Goal: Information Seeking & Learning: Find specific fact

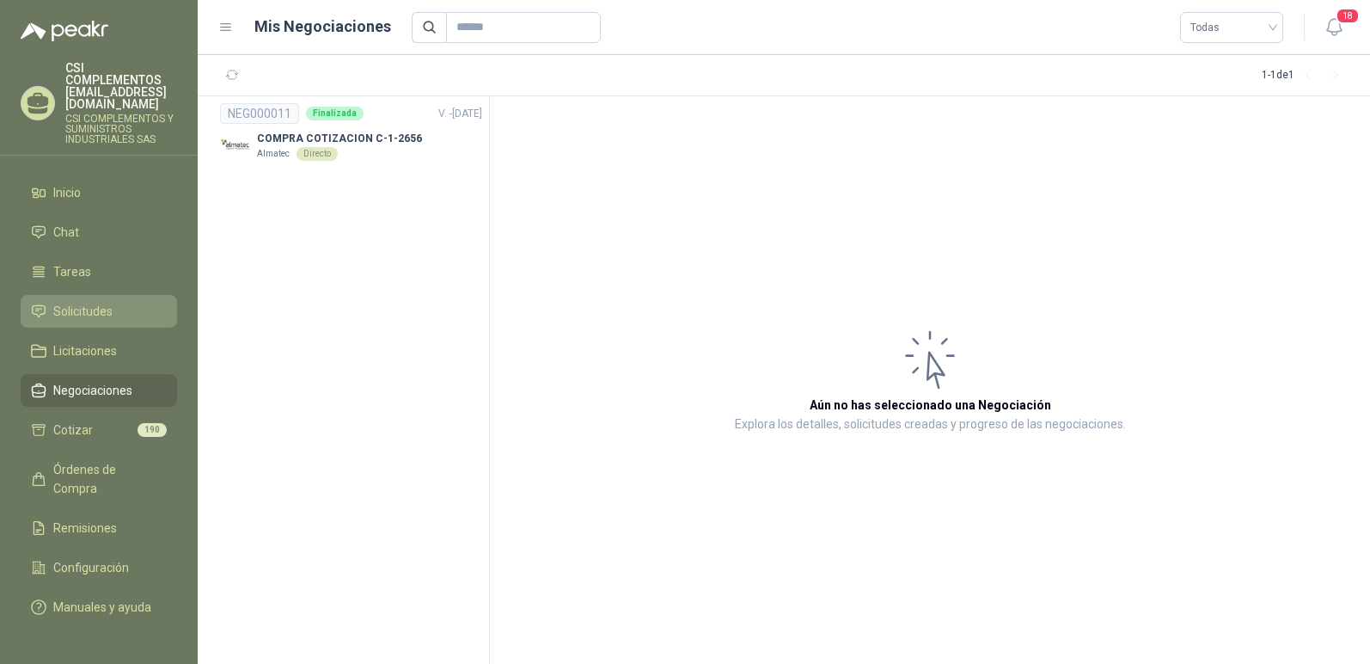
click at [100, 302] on span "Solicitudes" at bounding box center [82, 311] width 59 height 19
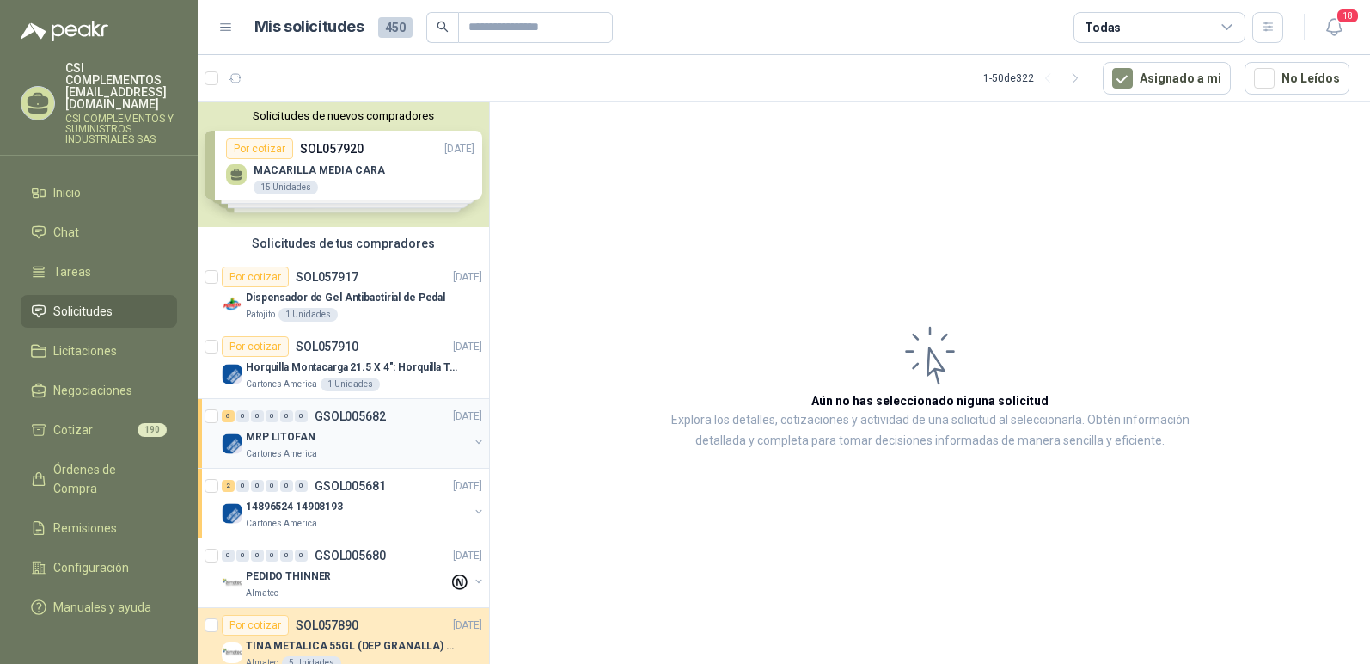
click at [284, 450] on p "Cartones America" at bounding box center [281, 454] width 71 height 14
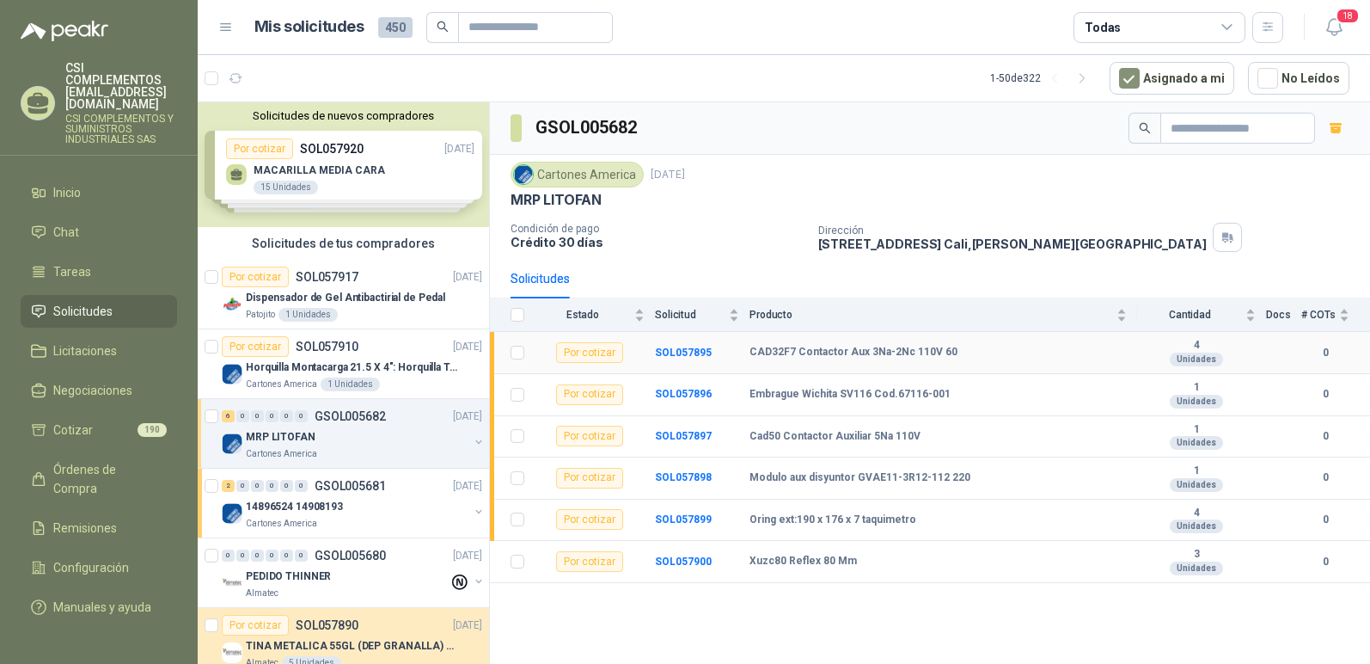
click at [795, 345] on td "CAD32F7 Contactor Aux 3Na-2Nc 110V 60" at bounding box center [944, 353] width 388 height 42
drag, startPoint x: 791, startPoint y: 347, endPoint x: 975, endPoint y: 340, distance: 184.1
click at [975, 340] on td "CAD32F7 Contactor Aux 3Na-2Nc 110V 60" at bounding box center [944, 353] width 388 height 42
copy b "Contactor Aux 3Na-2Nc 110V 60"
click at [892, 342] on td "CAD32F7 Contactor Aux 3Na-2Nc 110V 60" at bounding box center [944, 353] width 388 height 42
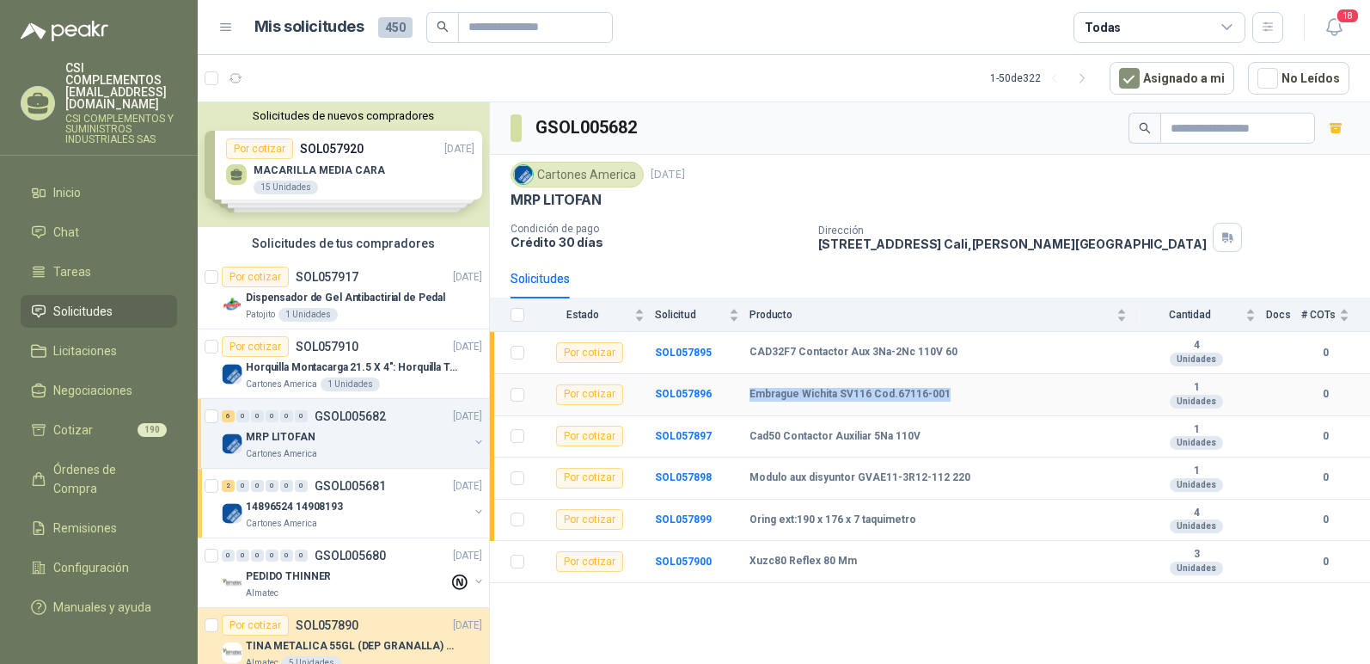
drag, startPoint x: 751, startPoint y: 390, endPoint x: 974, endPoint y: 385, distance: 223.6
click at [974, 385] on td "Embrague Wichita SV116 Cod.67116-001" at bounding box center [944, 395] width 388 height 42
copy b "Embrague Wichita SV116 Cod.67116-001"
click at [1021, 408] on td "Embrague Wichita SV116 Cod.67116-001" at bounding box center [944, 395] width 388 height 42
drag, startPoint x: 769, startPoint y: 389, endPoint x: 858, endPoint y: 381, distance: 89.0
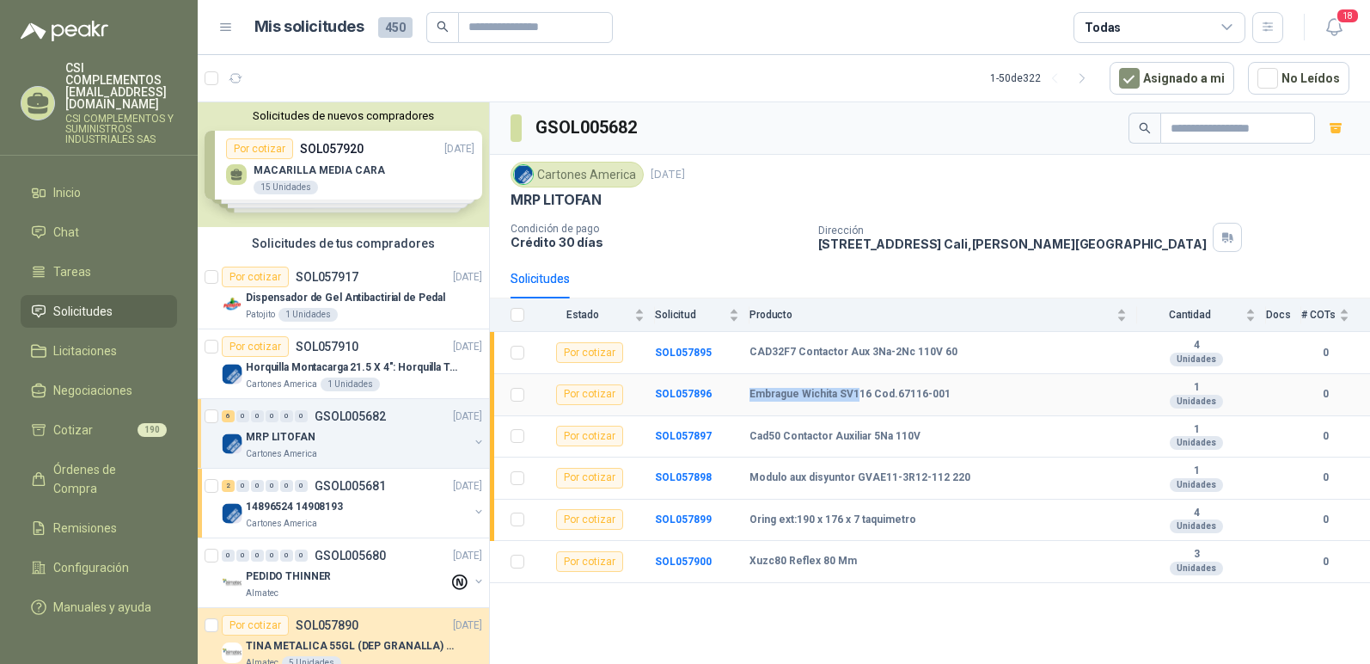
click at [858, 381] on td "Embrague Wichita SV116 Cod.67116-001" at bounding box center [944, 395] width 388 height 42
click at [850, 381] on td "Embrague Wichita SV116 Cod.67116-001" at bounding box center [944, 395] width 388 height 42
click at [726, 384] on td "SOL057896" at bounding box center [702, 395] width 95 height 42
drag, startPoint x: 750, startPoint y: 390, endPoint x: 867, endPoint y: 385, distance: 117.0
click at [867, 385] on td "Embrague Wichita SV116 Cod.67116-001" at bounding box center [944, 395] width 388 height 42
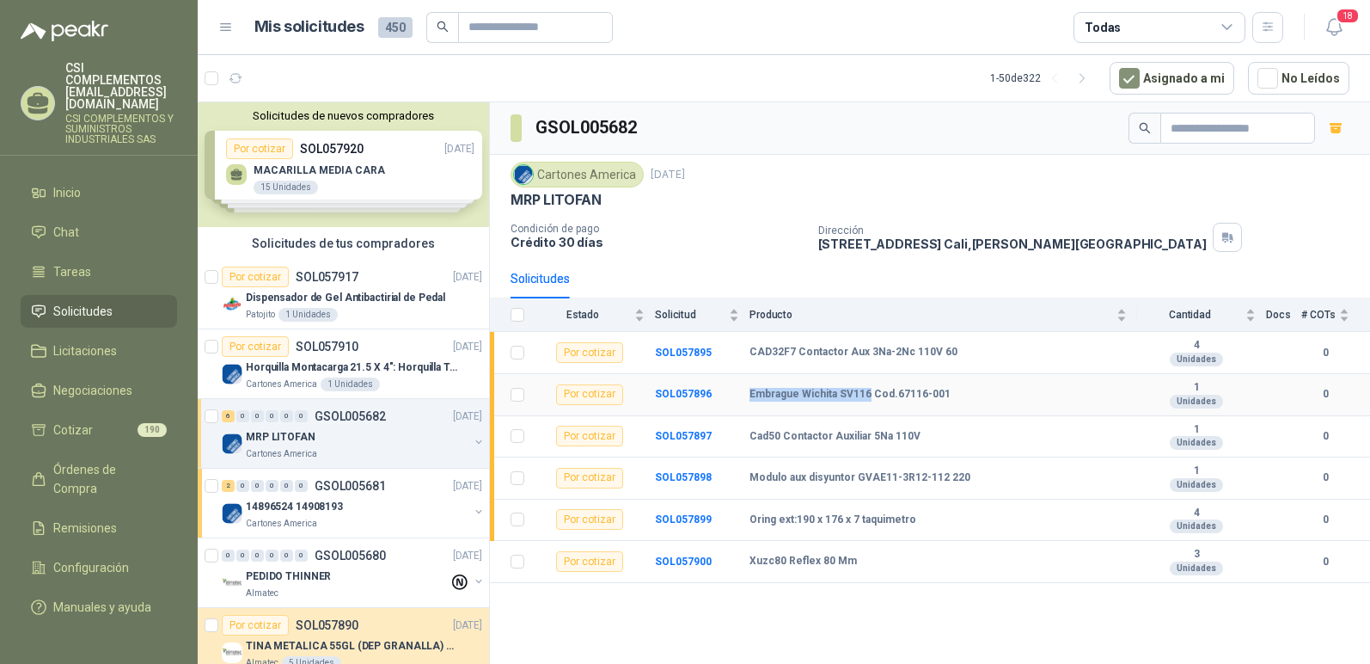
copy b "Embrague Wichita SV116"
click at [856, 372] on td "CAD32F7 Contactor Aux 3Na-2Nc 110V 60" at bounding box center [944, 353] width 388 height 42
drag, startPoint x: 751, startPoint y: 476, endPoint x: 971, endPoint y: 468, distance: 220.3
click at [971, 468] on td "Modulo aux disyuntor GVAE11-3R12-112 220" at bounding box center [944, 478] width 388 height 42
copy b "Modulo aux disyuntor GVAE11-3R12-112 220"
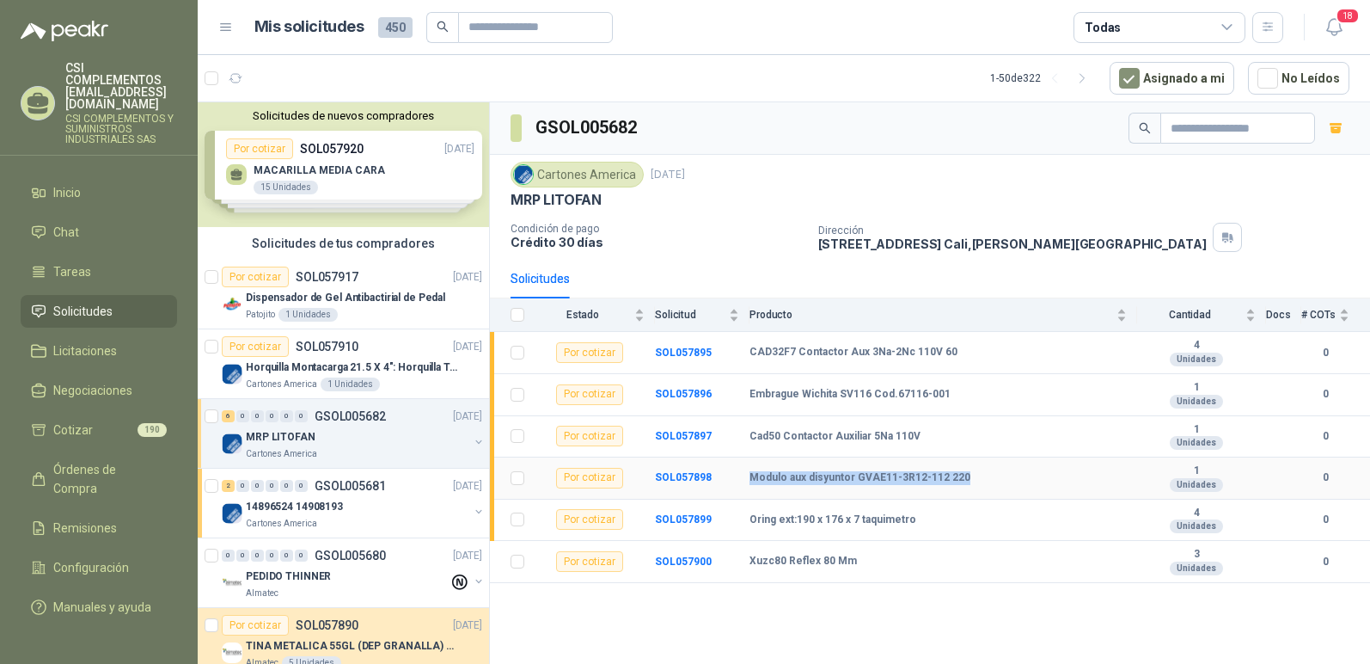
click at [878, 466] on td "Modulo aux disyuntor GVAE11-3R12-112 220" at bounding box center [944, 478] width 388 height 42
click at [748, 518] on td "SOL057899" at bounding box center [702, 521] width 95 height 42
drag, startPoint x: 751, startPoint y: 514, endPoint x: 923, endPoint y: 520, distance: 171.2
click at [923, 520] on div "Oring ext:190 x 176 x 7 taquimetro" at bounding box center [938, 520] width 377 height 14
copy b "Oring ext:190 x 176 x 7 taquimetro"
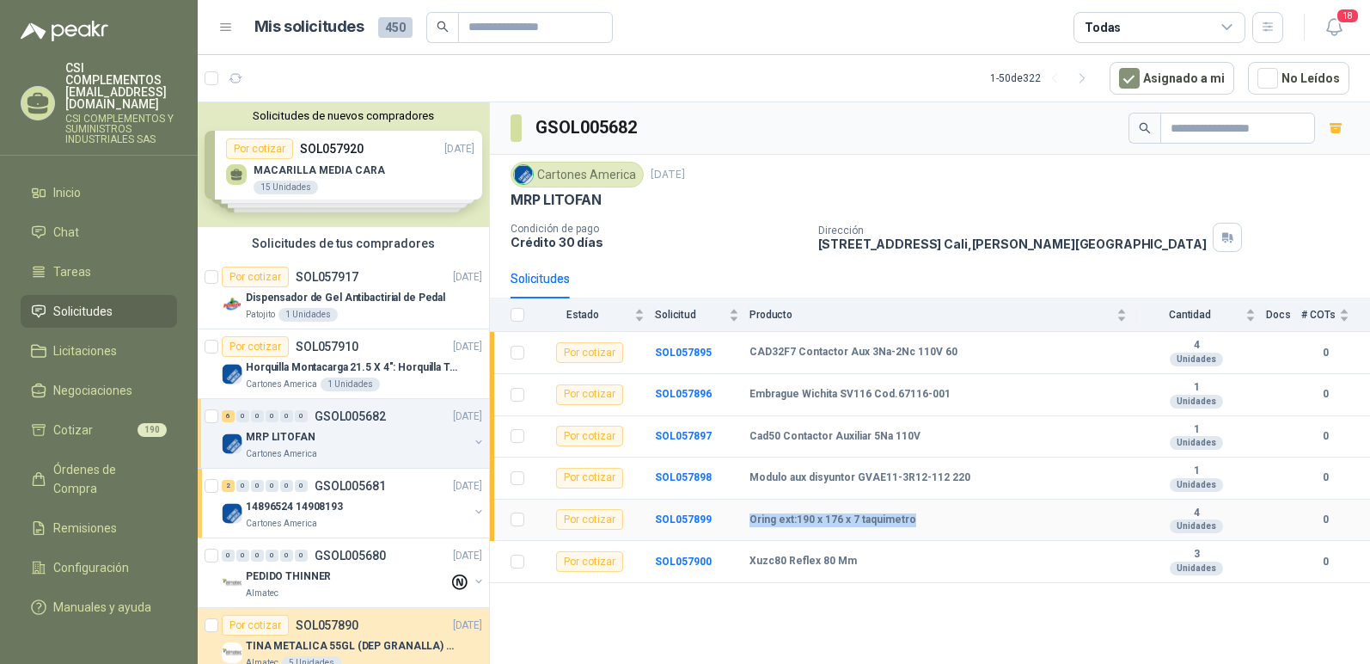
click at [912, 513] on div "Oring ext:190 x 176 x 7 taquimetro" at bounding box center [938, 520] width 377 height 14
drag, startPoint x: 750, startPoint y: 516, endPoint x: 855, endPoint y: 518, distance: 105.8
click at [855, 518] on b "Oring ext:190 x 176 x 7 taquimetro" at bounding box center [833, 520] width 167 height 14
copy b "Oring ext:190 x 176 x 7"
click at [935, 477] on b "Modulo aux disyuntor GVAE11-3R12-112 220" at bounding box center [860, 478] width 221 height 14
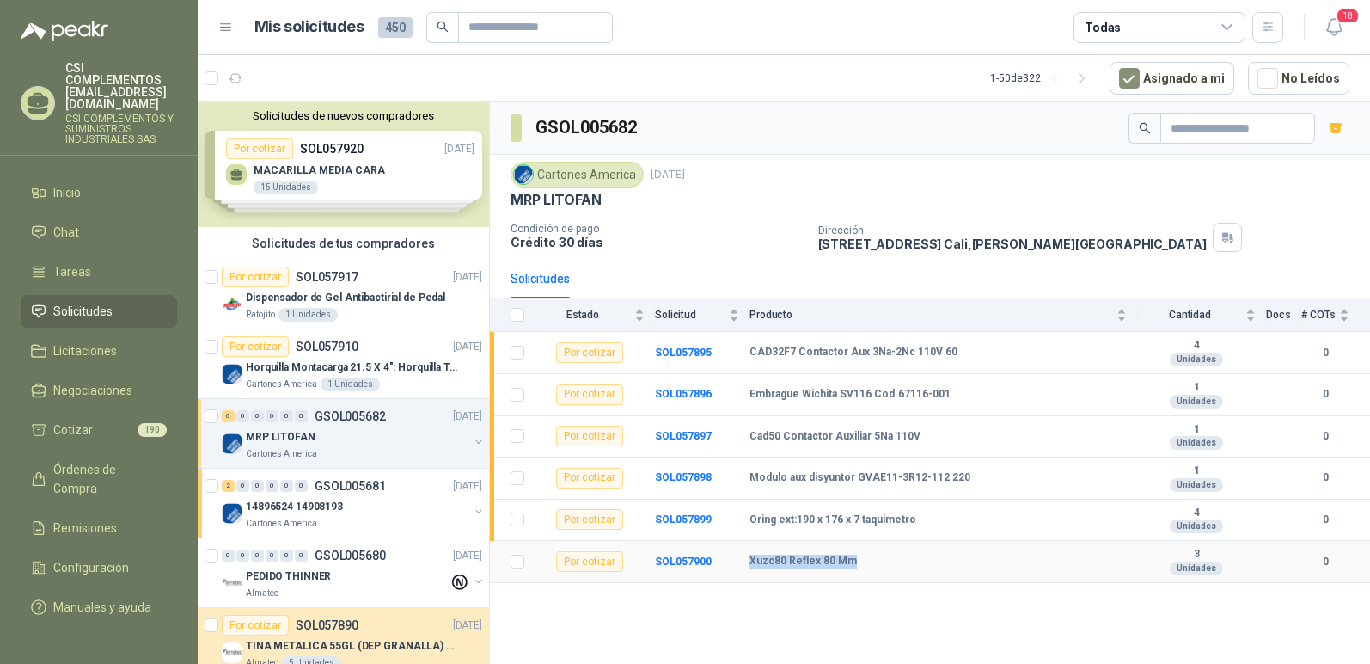
drag, startPoint x: 751, startPoint y: 556, endPoint x: 862, endPoint y: 558, distance: 110.9
click at [862, 558] on div "Xuzc80 Reflex 80 Mm" at bounding box center [938, 562] width 377 height 14
copy b "Xuzc80 Reflex 80 Mm"
click at [848, 543] on td "Xuzc80 Reflex 80 Mm" at bounding box center [944, 562] width 388 height 42
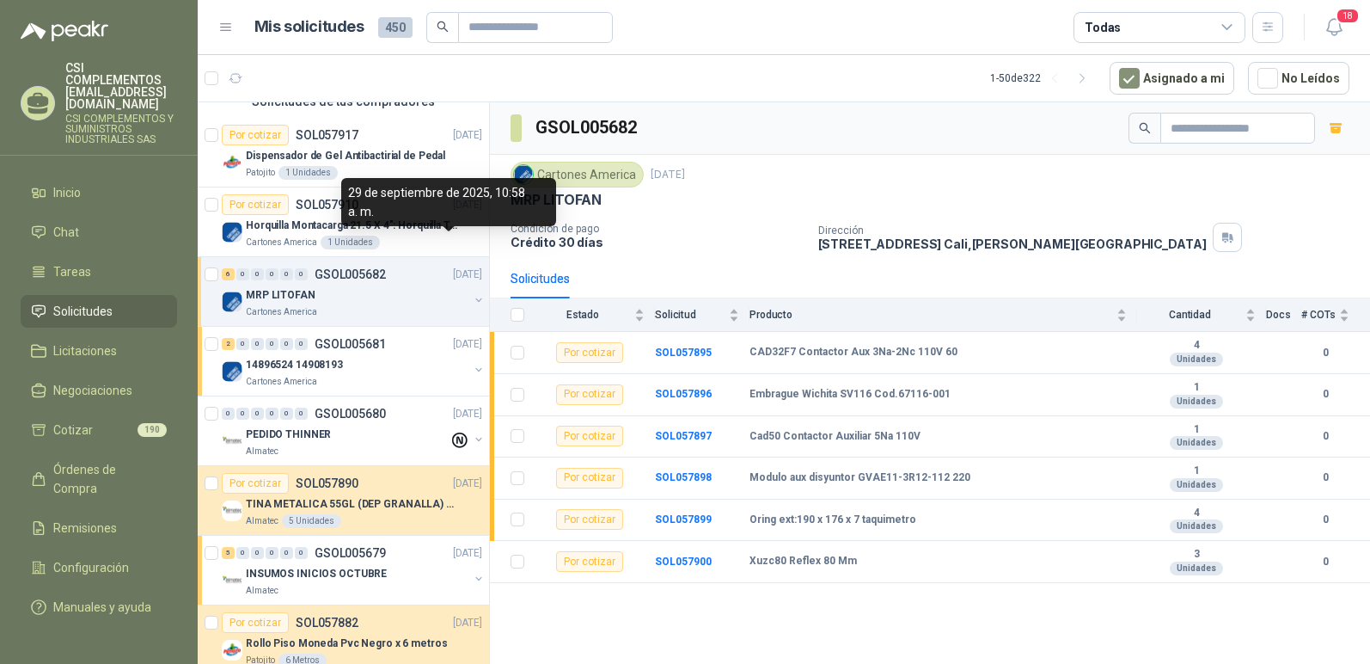
scroll to position [172, 0]
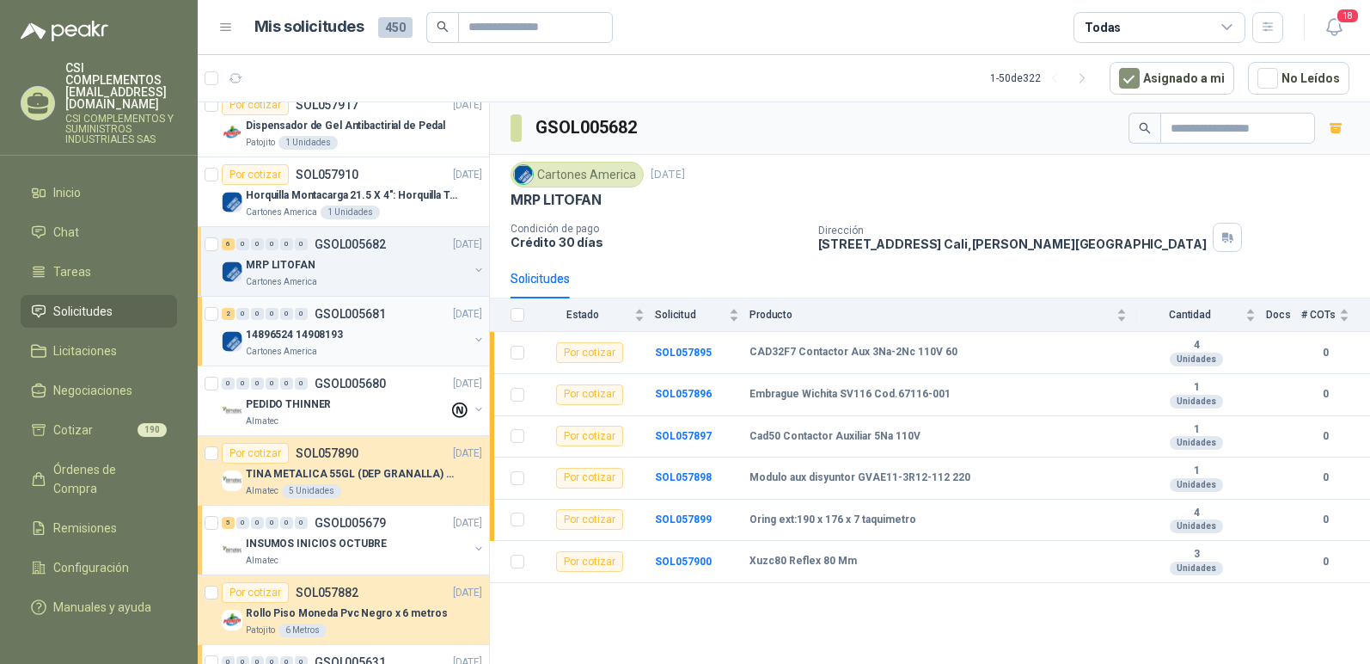
click at [332, 329] on p "14896524 14908193" at bounding box center [294, 335] width 97 height 16
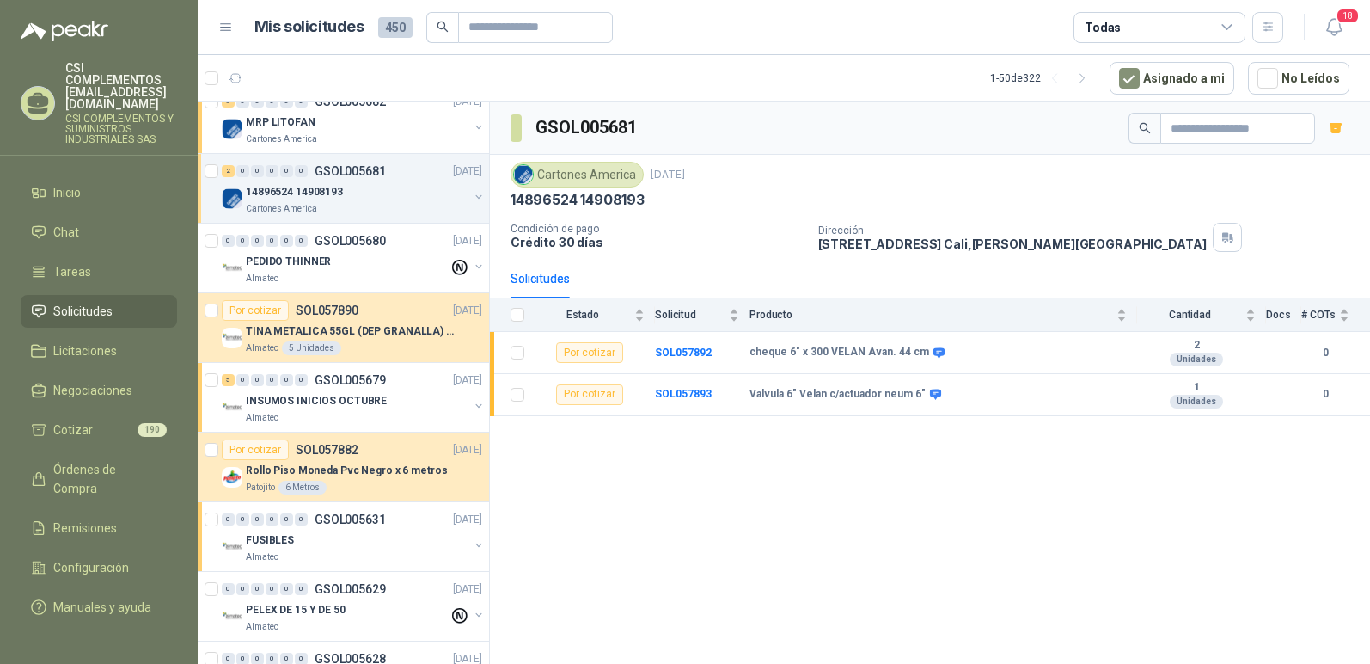
scroll to position [344, 0]
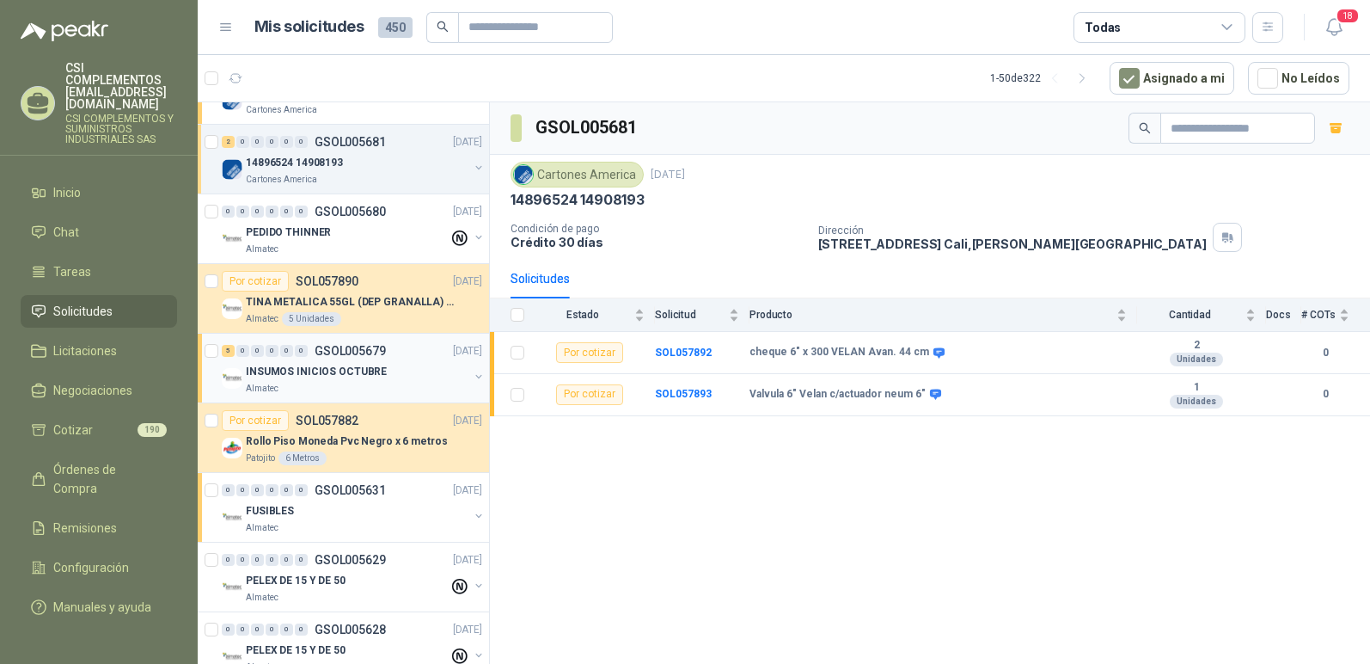
click at [377, 374] on p "INSUMOS INICIOS OCTUBRE" at bounding box center [316, 372] width 141 height 16
